Goal: Task Accomplishment & Management: Manage account settings

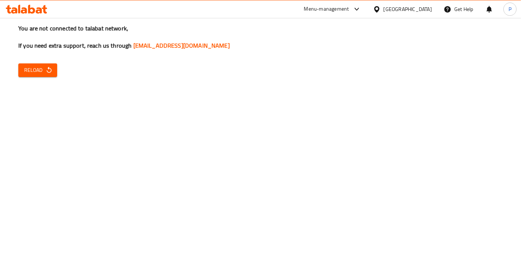
click at [44, 66] on span "Reload" at bounding box center [37, 70] width 27 height 9
click at [43, 78] on div "You are not connected to talabat network, If you need extra support, reach us t…" at bounding box center [260, 128] width 521 height 257
click at [41, 71] on span "Reload" at bounding box center [37, 70] width 27 height 9
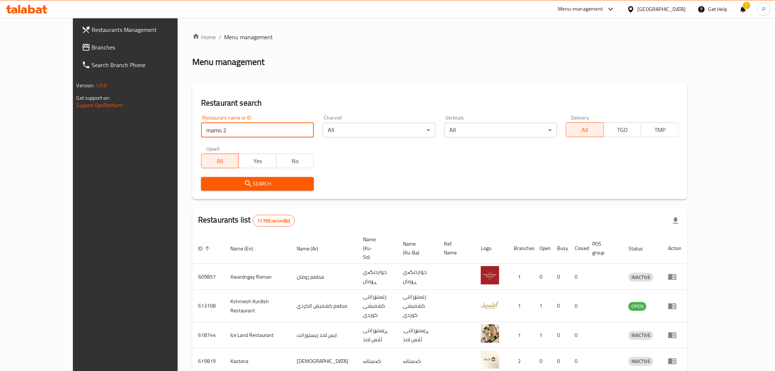
click button "Search" at bounding box center [257, 184] width 113 height 14
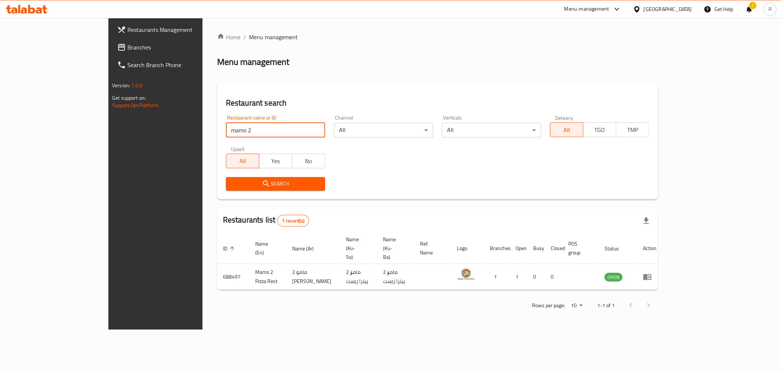
click at [230, 132] on input "mamo 2" at bounding box center [275, 130] width 99 height 15
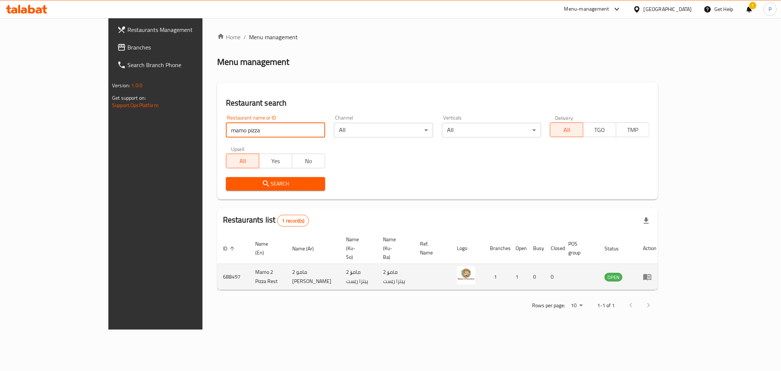
type input "mamo pizza"
click at [651, 274] on icon "enhanced table" at bounding box center [647, 277] width 8 height 6
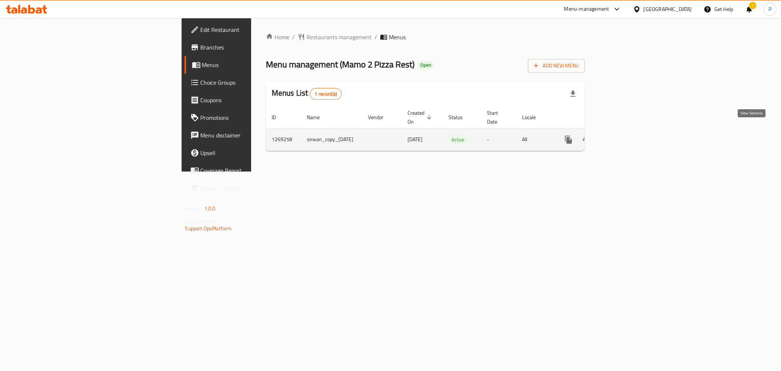
click at [626, 135] on icon "enhanced table" at bounding box center [621, 139] width 9 height 9
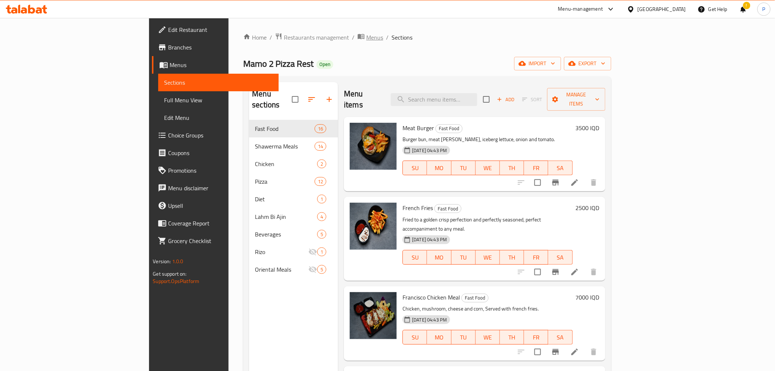
click at [366, 38] on span "Menus" at bounding box center [374, 37] width 17 height 9
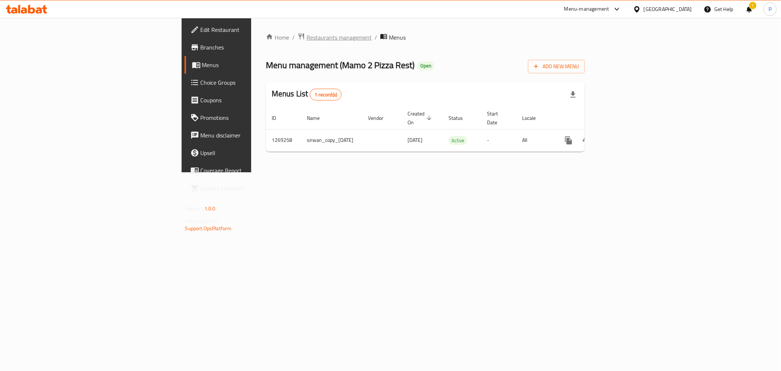
click at [306, 37] on span "Restaurants management" at bounding box center [338, 37] width 65 height 9
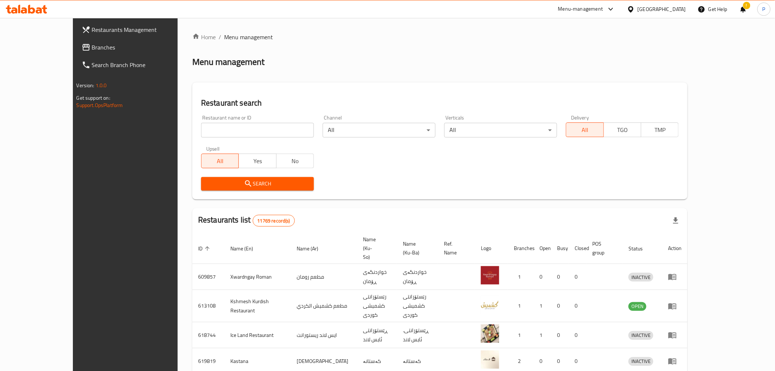
click at [208, 121] on div "Restaurant name or ID Restaurant name or ID" at bounding box center [257, 126] width 113 height 22
click at [210, 126] on input "search" at bounding box center [257, 130] width 113 height 15
type input "mamo pizza"
click button "Search" at bounding box center [257, 184] width 113 height 14
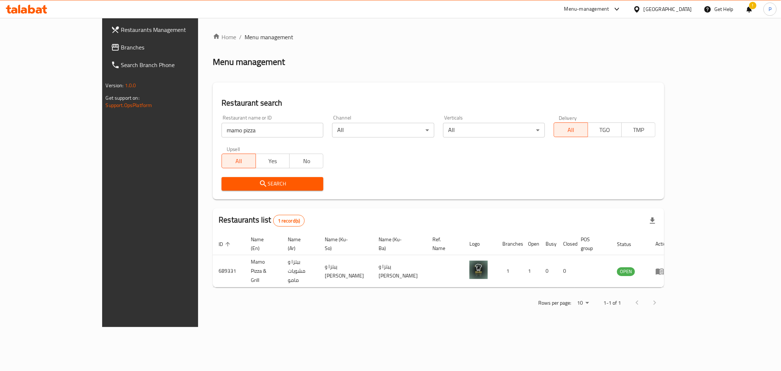
click at [570, 189] on div "Search" at bounding box center [438, 183] width 443 height 22
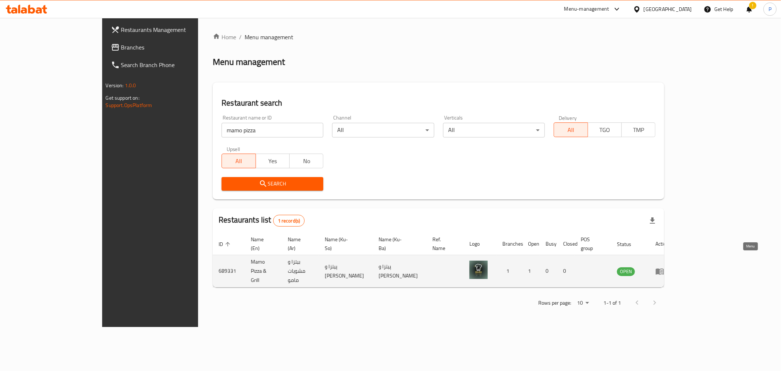
click at [664, 268] on icon "enhanced table" at bounding box center [660, 271] width 8 height 6
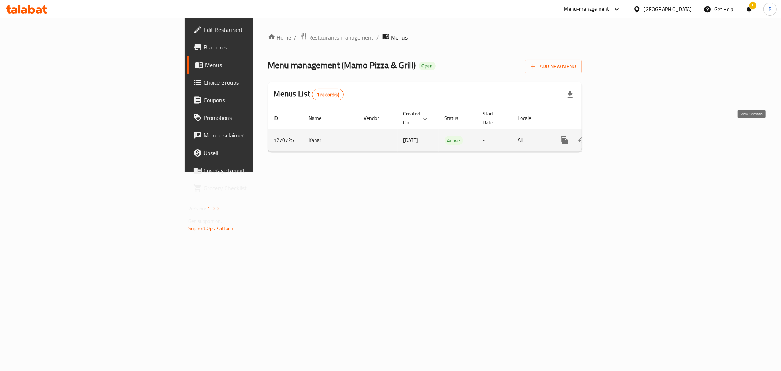
click at [626, 137] on link "enhanced table" at bounding box center [617, 140] width 18 height 18
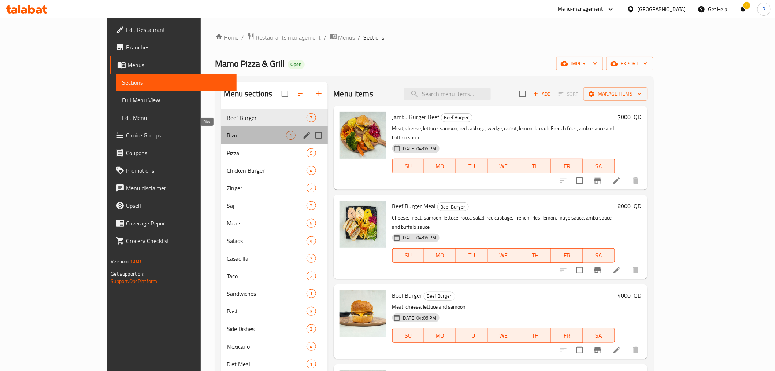
click at [227, 136] on span "Rizo" at bounding box center [256, 135] width 59 height 9
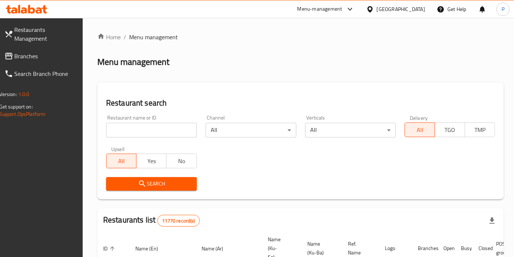
click at [178, 135] on input "search" at bounding box center [151, 130] width 91 height 15
type input "mamo pizza"
click button "Search" at bounding box center [151, 184] width 91 height 14
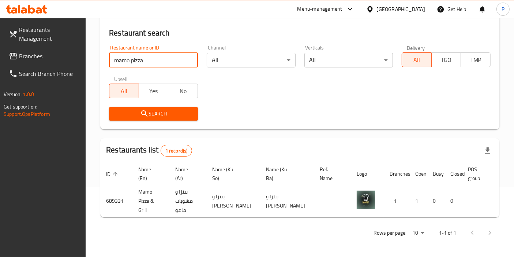
scroll to position [0, 29]
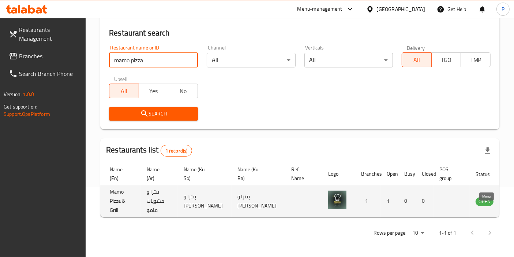
click at [514, 197] on icon "enhanced table" at bounding box center [518, 201] width 9 height 9
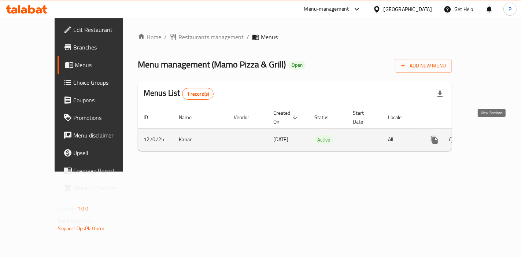
click at [491, 135] on icon "enhanced table" at bounding box center [487, 139] width 9 height 9
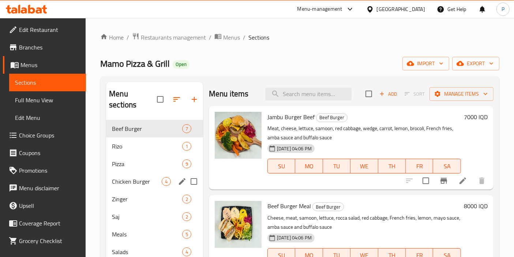
scroll to position [41, 0]
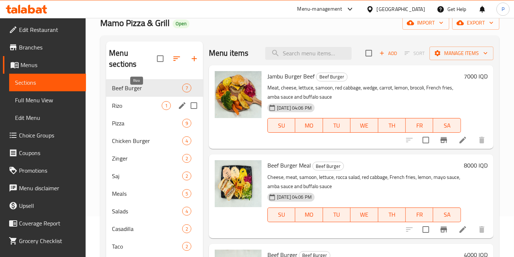
click at [147, 101] on span "Rizo" at bounding box center [137, 105] width 50 height 9
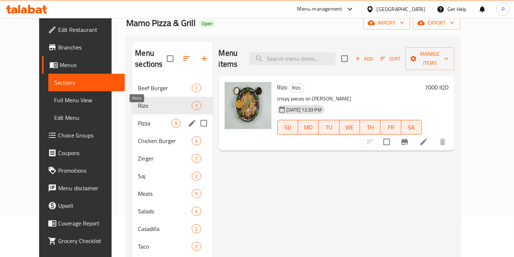
click at [140, 119] on span "Pizza" at bounding box center [154, 123] width 33 height 9
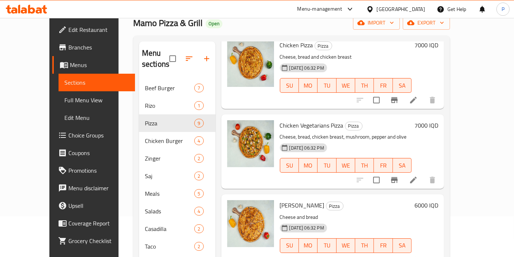
scroll to position [163, 0]
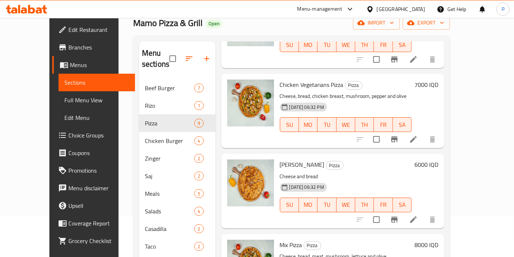
click at [439, 79] on h6 "7000 IQD" at bounding box center [427, 84] width 24 height 10
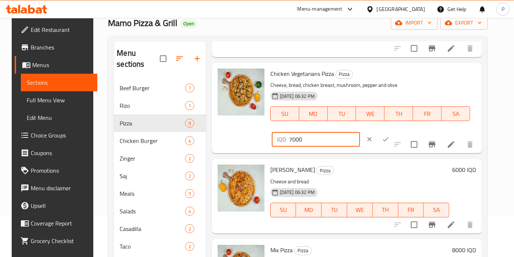
drag, startPoint x: 383, startPoint y: 77, endPoint x: 377, endPoint y: 76, distance: 5.5
click at [360, 132] on div "IQD 7000 ​" at bounding box center [316, 139] width 88 height 15
type input "8000"
click at [390, 135] on icon "ok" at bounding box center [385, 138] width 7 height 7
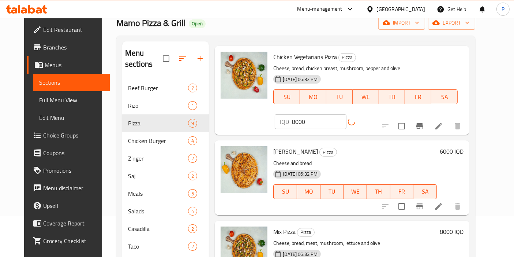
scroll to position [203, 0]
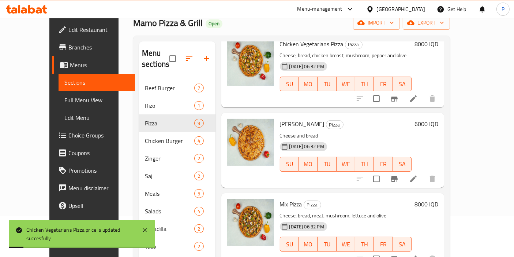
click at [439, 119] on h6 "6000 IQD" at bounding box center [427, 124] width 24 height 10
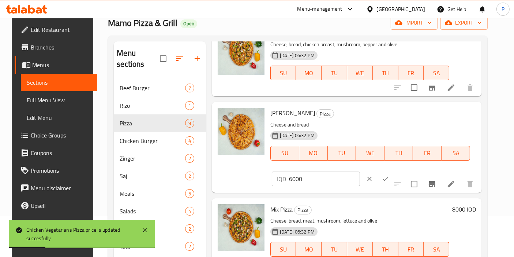
drag, startPoint x: 384, startPoint y: 116, endPoint x: 377, endPoint y: 116, distance: 6.2
click at [360, 171] on div "IQD 6000 ​" at bounding box center [316, 178] width 88 height 15
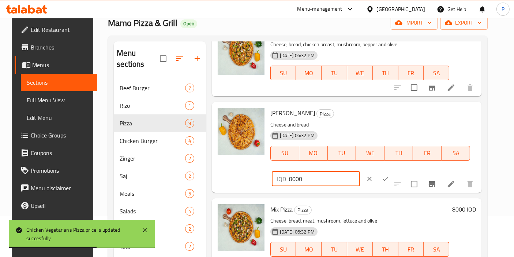
type input "8000"
click at [390, 175] on icon "ok" at bounding box center [385, 178] width 7 height 7
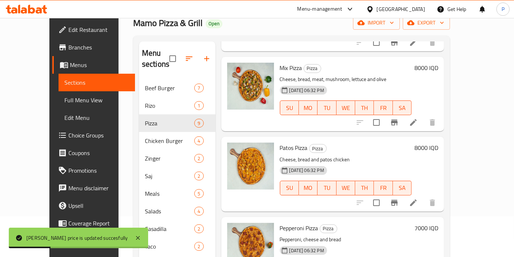
scroll to position [163, 0]
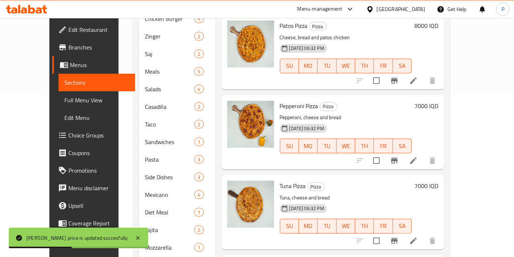
click at [445, 80] on div "Menu items Add Sort Manage items Beef Vegetarians Pizza Pizza Marinated meat, c…" at bounding box center [330, 124] width 229 height 410
click at [439, 101] on h6 "7000 IQD" at bounding box center [427, 106] width 24 height 10
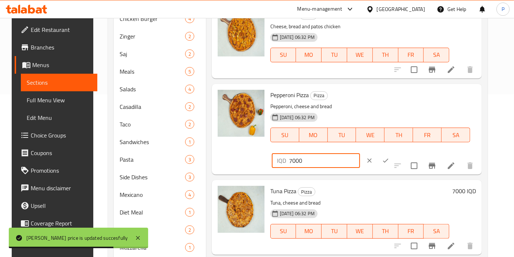
drag, startPoint x: 385, startPoint y: 98, endPoint x: 377, endPoint y: 98, distance: 8.1
click at [360, 153] on div "IQD 7000 ​" at bounding box center [316, 160] width 88 height 15
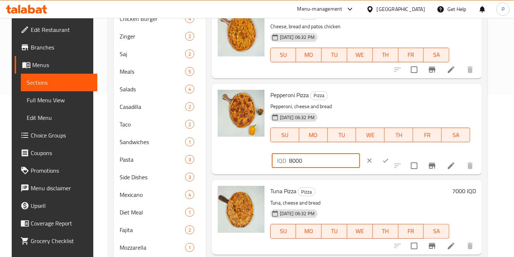
type input "8000"
click at [390, 157] on icon "ok" at bounding box center [385, 160] width 7 height 7
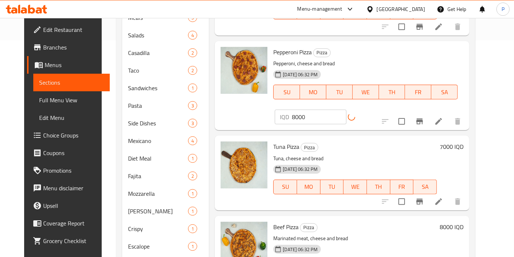
scroll to position [244, 0]
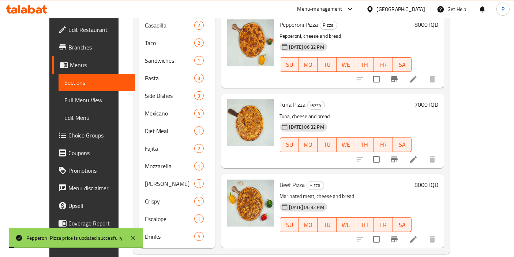
click at [439, 99] on h6 "7000 IQD" at bounding box center [427, 104] width 24 height 10
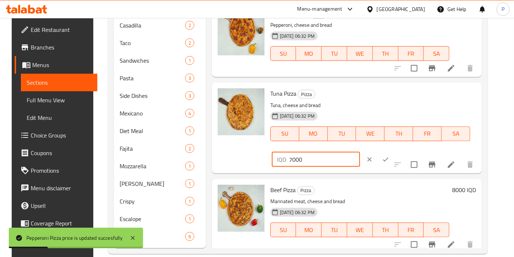
drag, startPoint x: 383, startPoint y: 98, endPoint x: 372, endPoint y: 101, distance: 11.7
click at [360, 152] on div "IQD 7000 ​" at bounding box center [316, 159] width 88 height 15
type input "8000"
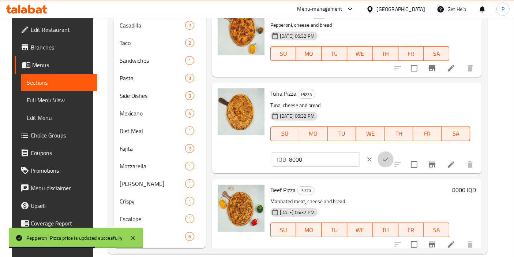
click at [394, 151] on button "ok" at bounding box center [386, 159] width 16 height 16
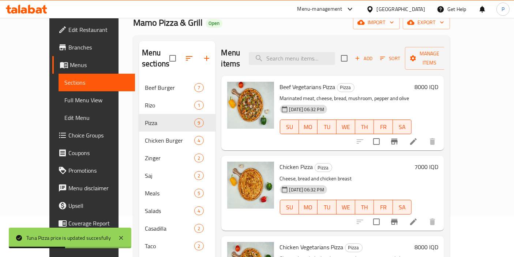
scroll to position [81, 0]
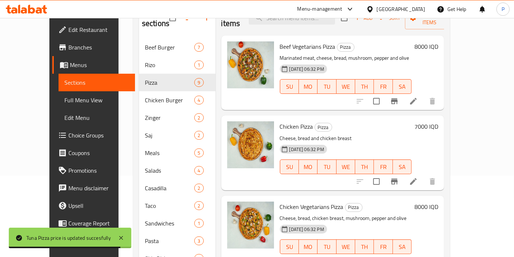
click at [439, 121] on h6 "7000 IQD" at bounding box center [427, 126] width 24 height 10
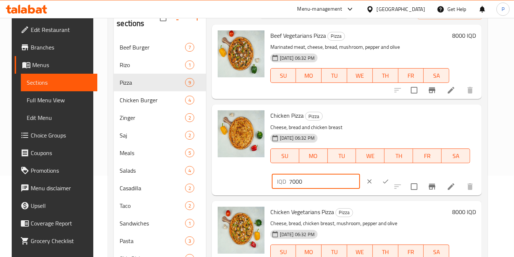
drag, startPoint x: 385, startPoint y: 123, endPoint x: 381, endPoint y: 123, distance: 4.4
click at [360, 174] on input "7000" at bounding box center [324, 181] width 71 height 15
type input "8000"
click at [390, 178] on icon "ok" at bounding box center [385, 181] width 7 height 7
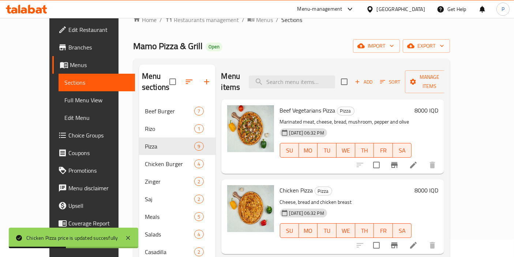
scroll to position [0, 0]
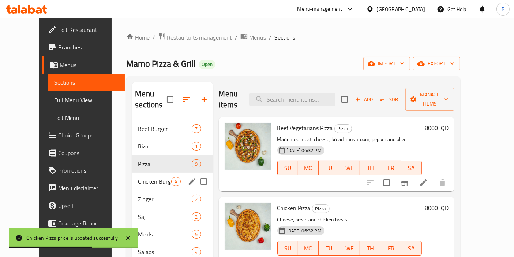
click at [138, 177] on span "Chicken Burger" at bounding box center [154, 181] width 33 height 9
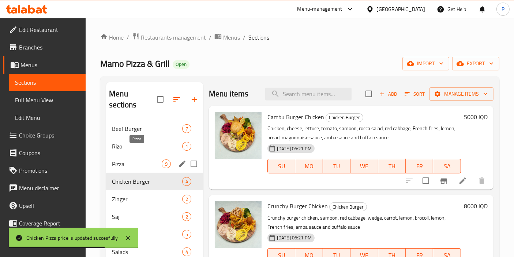
click at [128, 159] on span "Pizza" at bounding box center [137, 163] width 50 height 9
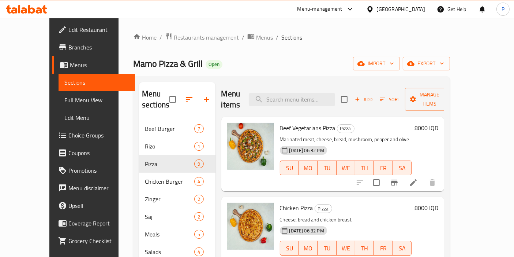
click at [439, 123] on h6 "8000 IQD" at bounding box center [427, 128] width 24 height 10
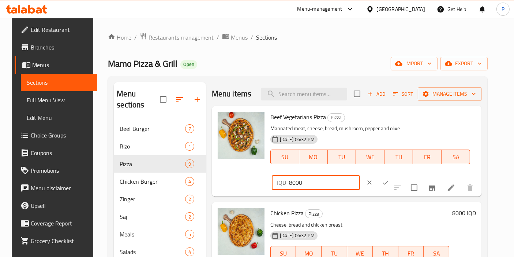
click at [360, 175] on input "8000" at bounding box center [324, 182] width 71 height 15
type input "9000"
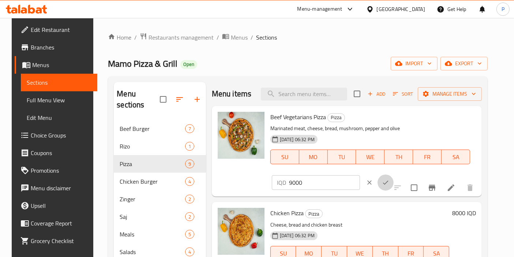
click at [390, 179] on icon "ok" at bounding box center [385, 182] width 7 height 7
